Goal: Find specific page/section: Find specific page/section

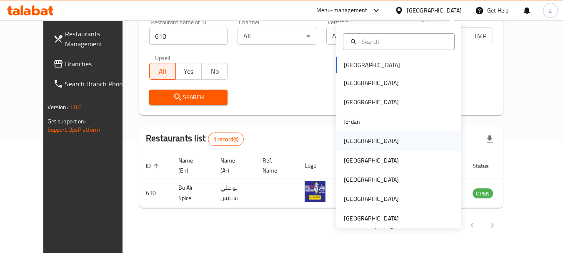
click at [357, 141] on div "[GEOGRAPHIC_DATA]" at bounding box center [371, 140] width 68 height 19
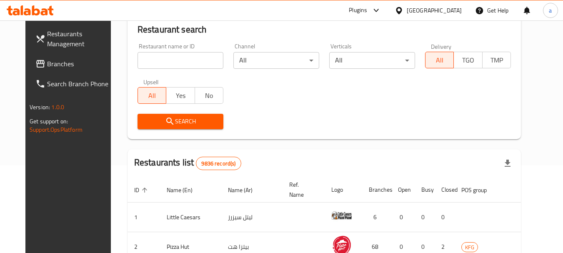
scroll to position [112, 0]
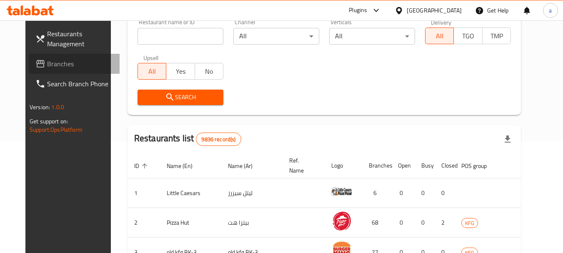
click at [35, 57] on link "Branches" at bounding box center [74, 64] width 91 height 20
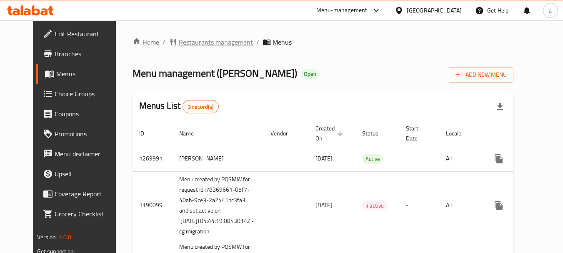
click at [189, 43] on span "Restaurants management" at bounding box center [216, 42] width 74 height 10
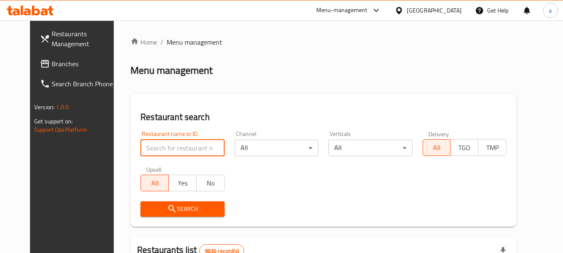
click at [177, 149] on input "search" at bounding box center [182, 148] width 84 height 17
paste input "12624"
type input "12624"
click at [194, 208] on span "Search" at bounding box center [182, 209] width 70 height 10
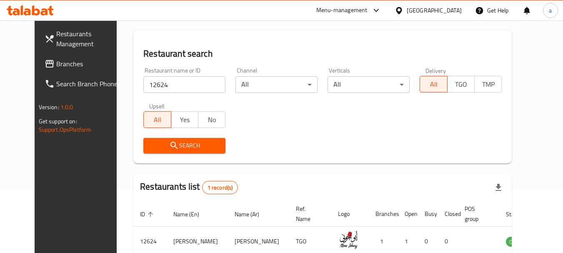
scroll to position [112, 0]
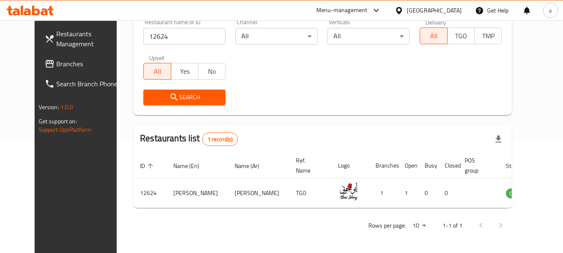
click at [452, 9] on div "[GEOGRAPHIC_DATA]" at bounding box center [434, 10] width 55 height 9
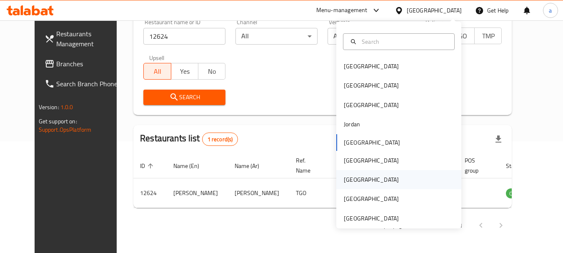
click at [351, 177] on div "[GEOGRAPHIC_DATA]" at bounding box center [371, 179] width 55 height 9
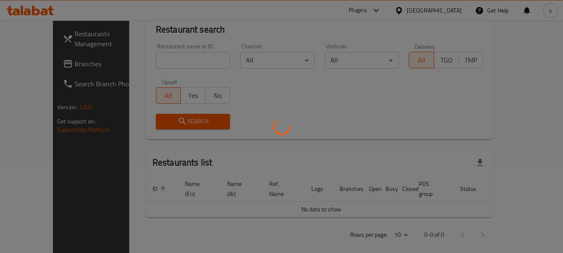
scroll to position [112, 0]
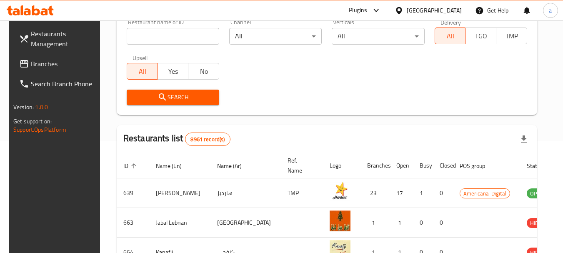
click at [39, 55] on link "Branches" at bounding box center [58, 64] width 91 height 20
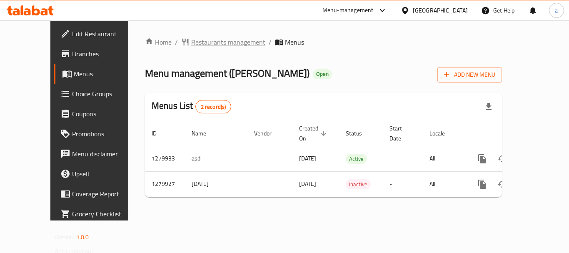
click at [191, 42] on span "Restaurants management" at bounding box center [228, 42] width 74 height 10
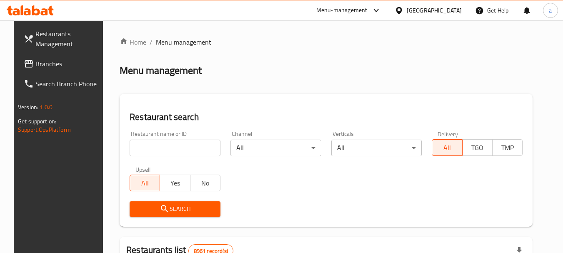
click at [161, 156] on div "Restaurant name or ID Restaurant name or ID" at bounding box center [175, 143] width 101 height 35
paste input "693523"
type input "693523"
click at [168, 207] on span "Search" at bounding box center [175, 209] width 78 height 10
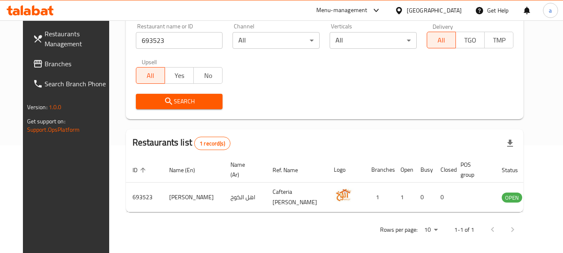
scroll to position [112, 0]
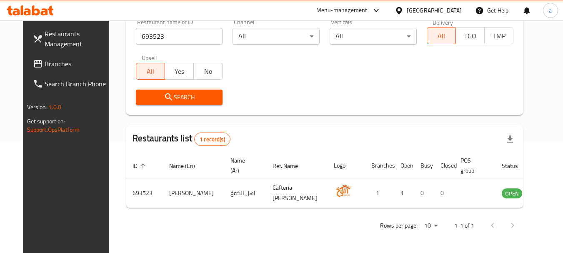
click at [448, 10] on div "[GEOGRAPHIC_DATA]" at bounding box center [434, 10] width 55 height 9
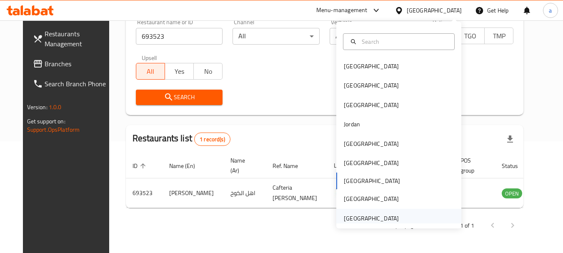
click at [361, 220] on div "[GEOGRAPHIC_DATA]" at bounding box center [371, 218] width 55 height 9
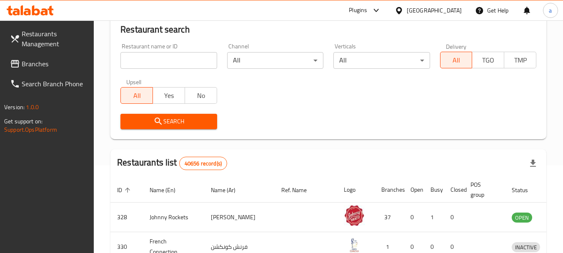
scroll to position [112, 0]
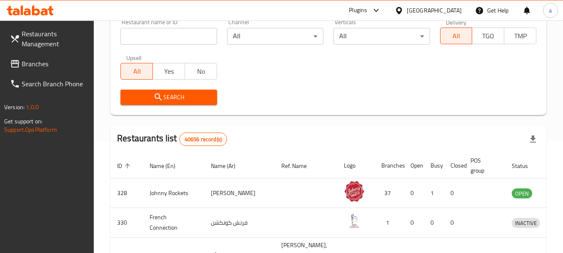
click at [43, 63] on span "Branches" at bounding box center [55, 64] width 66 height 10
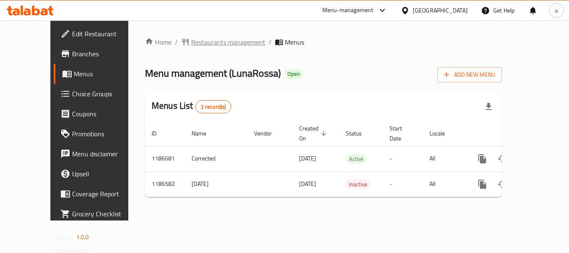
click at [200, 43] on span "Restaurants management" at bounding box center [228, 42] width 74 height 10
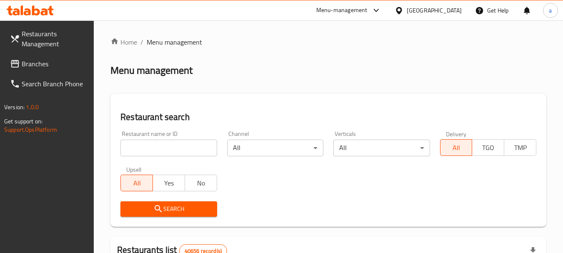
click at [175, 145] on input "search" at bounding box center [168, 148] width 96 height 17
paste input "666738"
type input "666738"
click at [183, 207] on span "Search" at bounding box center [168, 209] width 83 height 10
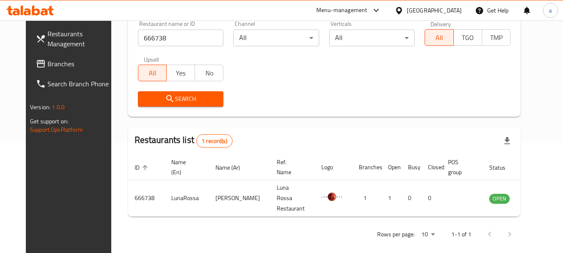
scroll to position [112, 0]
